Goal: Find contact information

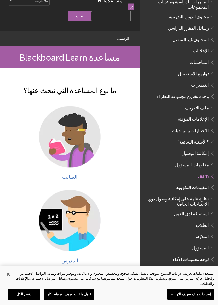
scroll to position [31, 0]
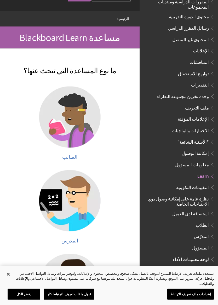
click at [70, 122] on img at bounding box center [69, 117] width 61 height 61
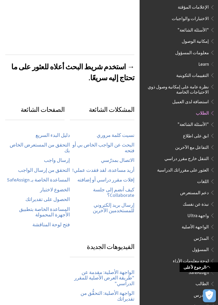
scroll to position [163, 0]
click at [25, 142] on link "التحقق من المستعرض الخاص بك" at bounding box center [37, 147] width 64 height 11
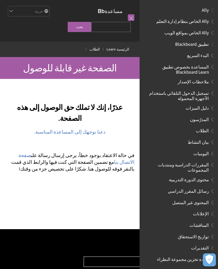
click at [28, 153] on link "صفحة الاتصال بنا" at bounding box center [76, 159] width 116 height 13
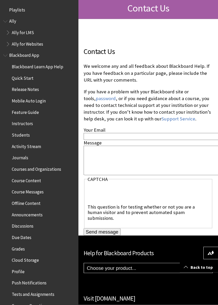
scroll to position [92, 0]
